Goal: Navigation & Orientation: Find specific page/section

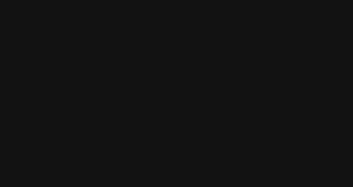
click at [216, 0] on html at bounding box center [176, 0] width 353 height 0
click at [304, 0] on html at bounding box center [176, 0] width 353 height 0
